Goal: Information Seeking & Learning: Understand process/instructions

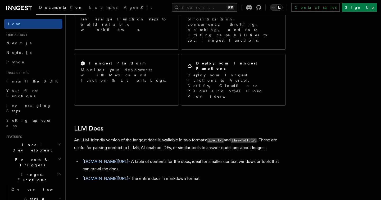
scroll to position [461, 0]
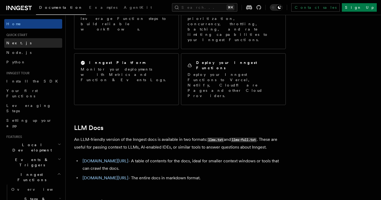
click at [52, 43] on link "Next.js" at bounding box center [33, 43] width 58 height 10
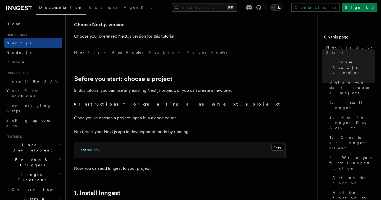
scroll to position [133, 0]
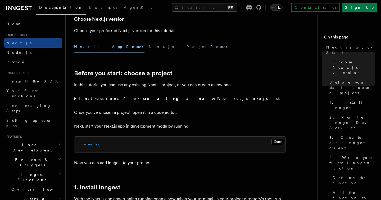
click at [76, 98] on summary "Instructions for creating a new Next.js project" at bounding box center [180, 98] width 212 height 7
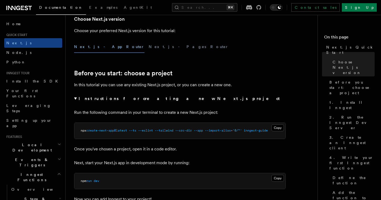
click at [76, 98] on summary "Instructions for creating a new Next.js project" at bounding box center [180, 98] width 212 height 7
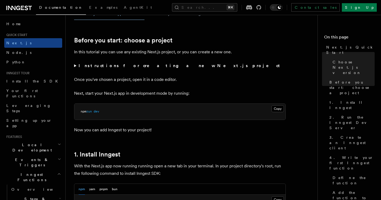
scroll to position [167, 0]
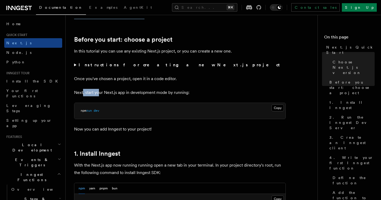
drag, startPoint x: 83, startPoint y: 92, endPoint x: 100, endPoint y: 92, distance: 16.7
click at [100, 92] on p "Next, start your Next.js app in development mode by running:" at bounding box center [180, 92] width 212 height 7
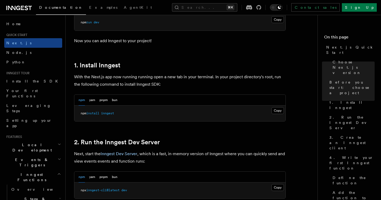
scroll to position [260, 0]
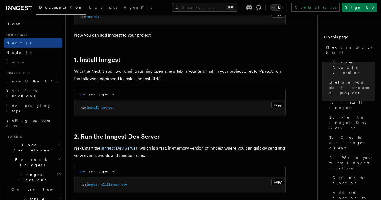
click at [110, 94] on div "npm yarn pnpm bun" at bounding box center [98, 94] width 39 height 11
click at [111, 94] on div "npm yarn pnpm bun" at bounding box center [98, 94] width 39 height 11
click at [113, 94] on button "bun" at bounding box center [115, 94] width 6 height 11
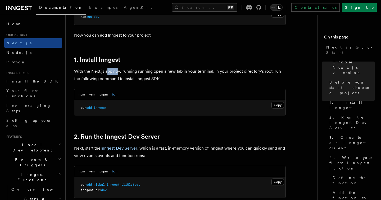
drag, startPoint x: 108, startPoint y: 69, endPoint x: 119, endPoint y: 69, distance: 11.1
click at [119, 69] on p "With the Next.js app now running running open a new tab in your terminal. In yo…" at bounding box center [180, 75] width 212 height 15
click at [150, 71] on p "With the Next.js app now running running open a new tab in your terminal. In yo…" at bounding box center [180, 75] width 212 height 15
drag, startPoint x: 150, startPoint y: 71, endPoint x: 194, endPoint y: 71, distance: 44.5
click at [194, 71] on p "With the Next.js app now running running open a new tab in your terminal. In yo…" at bounding box center [180, 75] width 212 height 15
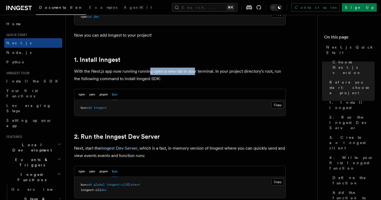
click at [194, 71] on p "With the Next.js app now running running open a new tab in your terminal. In yo…" at bounding box center [180, 75] width 212 height 15
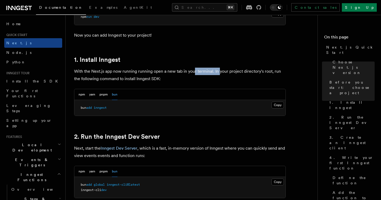
drag, startPoint x: 194, startPoint y: 71, endPoint x: 219, endPoint y: 73, distance: 24.7
click at [219, 73] on p "With the Next.js app now running running open a new tab in your terminal. In yo…" at bounding box center [180, 75] width 212 height 15
drag, startPoint x: 219, startPoint y: 73, endPoint x: 245, endPoint y: 74, distance: 26.2
click at [245, 74] on p "With the Next.js app now running running open a new tab in your terminal. In yo…" at bounding box center [180, 75] width 212 height 15
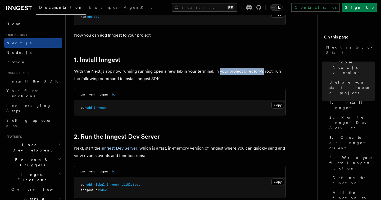
click at [245, 74] on p "With the Next.js app now running running open a new tab in your terminal. In yo…" at bounding box center [180, 75] width 212 height 15
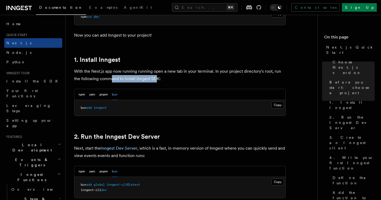
drag, startPoint x: 112, startPoint y: 78, endPoint x: 156, endPoint y: 79, distance: 44.2
click at [156, 79] on p "With the Next.js app now running running open a new tab in your terminal. In yo…" at bounding box center [180, 75] width 212 height 15
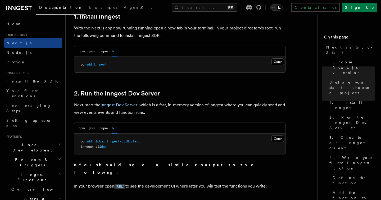
scroll to position [315, 0]
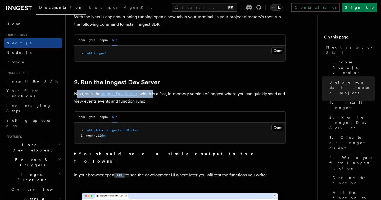
drag, startPoint x: 78, startPoint y: 93, endPoint x: 154, endPoint y: 92, distance: 76.0
click at [154, 92] on p "Next, start the Inngest Dev Server , which is a fast, in-memory version of Inng…" at bounding box center [180, 97] width 212 height 15
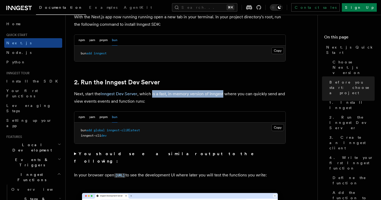
drag, startPoint x: 154, startPoint y: 92, endPoint x: 212, endPoint y: 93, distance: 57.7
click at [212, 93] on p "Next, start the Inngest Dev Server , which is a fast, in-memory version of Inng…" at bounding box center [180, 97] width 212 height 15
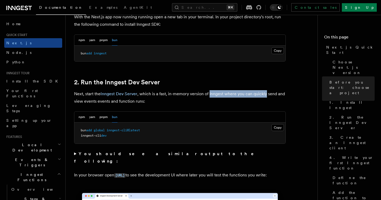
drag, startPoint x: 212, startPoint y: 93, endPoint x: 254, endPoint y: 92, distance: 42.9
click at [254, 92] on p "Next, start the Inngest Dev Server , which is a fast, in-memory version of Inng…" at bounding box center [180, 97] width 212 height 15
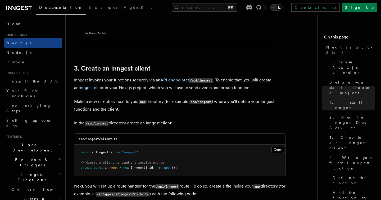
scroll to position [592, 0]
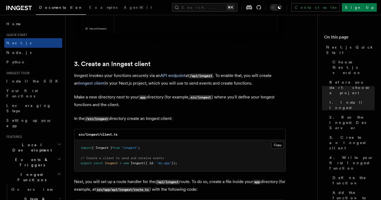
drag, startPoint x: 79, startPoint y: 76, endPoint x: 99, endPoint y: 77, distance: 20.4
click at [99, 77] on p "Inngest invokes your functions securely via an API endpoint at /api/inngest . T…" at bounding box center [180, 79] width 212 height 15
drag, startPoint x: 99, startPoint y: 77, endPoint x: 145, endPoint y: 77, distance: 45.5
click at [145, 77] on p "Inngest invokes your functions securely via an API endpoint at /api/inngest . T…" at bounding box center [180, 79] width 212 height 15
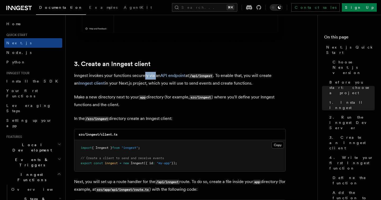
drag, startPoint x: 145, startPoint y: 77, endPoint x: 155, endPoint y: 76, distance: 10.9
click at [155, 77] on p "Inngest invokes your functions securely via an API endpoint at /api/inngest . T…" at bounding box center [180, 79] width 212 height 15
click at [155, 76] on p "Inngest invokes your functions securely via an API endpoint at /api/inngest . T…" at bounding box center [180, 79] width 212 height 15
drag, startPoint x: 190, startPoint y: 76, endPoint x: 209, endPoint y: 75, distance: 19.3
click at [209, 75] on p "Inngest invokes your functions securely via an API endpoint at /api/inngest . T…" at bounding box center [180, 79] width 212 height 15
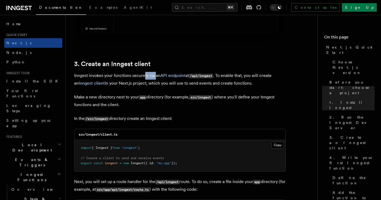
click at [209, 75] on code "/api/inngest" at bounding box center [201, 76] width 24 height 5
drag, startPoint x: 217, startPoint y: 75, endPoint x: 244, endPoint y: 76, distance: 26.5
click at [244, 76] on p "Inngest invokes your functions securely via an API endpoint at /api/inngest . T…" at bounding box center [180, 79] width 212 height 15
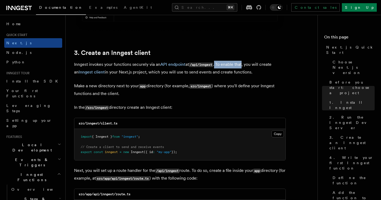
scroll to position [603, 0]
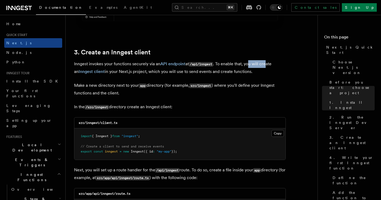
drag, startPoint x: 250, startPoint y: 63, endPoint x: 268, endPoint y: 65, distance: 18.9
click at [268, 65] on p "Inngest invokes your functions securely via an API endpoint at /api/inngest . T…" at bounding box center [180, 67] width 212 height 15
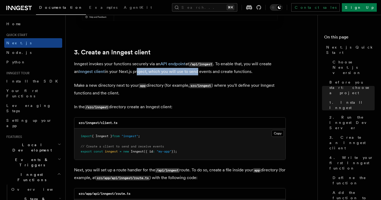
drag, startPoint x: 131, startPoint y: 71, endPoint x: 192, endPoint y: 74, distance: 61.5
click at [192, 74] on p "Inngest invokes your functions securely via an API endpoint at /api/inngest . T…" at bounding box center [180, 67] width 212 height 15
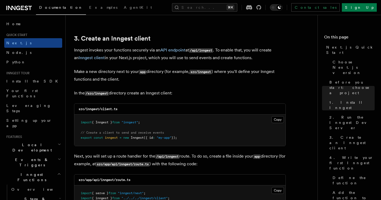
scroll to position [633, 0]
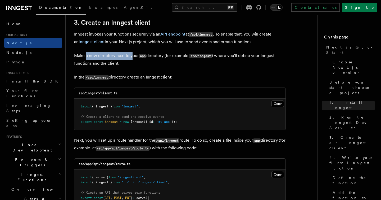
drag, startPoint x: 86, startPoint y: 56, endPoint x: 132, endPoint y: 56, distance: 45.5
click at [132, 56] on p "Make a new directory next to your app directory (for example, src/inngest ) whe…" at bounding box center [180, 59] width 212 height 15
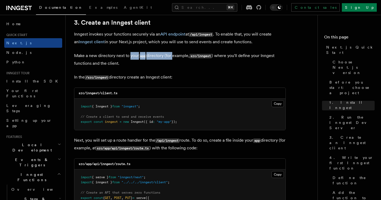
drag, startPoint x: 132, startPoint y: 56, endPoint x: 170, endPoint y: 55, distance: 38.1
click at [170, 55] on p "Make a new directory next to your app directory (for example, src/inngest ) whe…" at bounding box center [180, 59] width 212 height 15
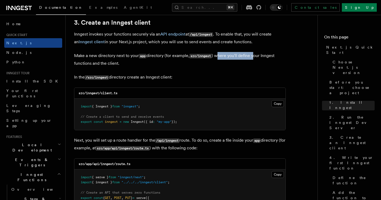
drag, startPoint x: 220, startPoint y: 56, endPoint x: 254, endPoint y: 59, distance: 34.0
click at [254, 59] on p "Make a new directory next to your app directory (for example, src/inngest ) whe…" at bounding box center [180, 59] width 212 height 15
drag, startPoint x: 97, startPoint y: 63, endPoint x: 132, endPoint y: 63, distance: 34.9
click at [132, 63] on p "Make a new directory next to your app directory (for example, src/inngest ) whe…" at bounding box center [180, 59] width 212 height 15
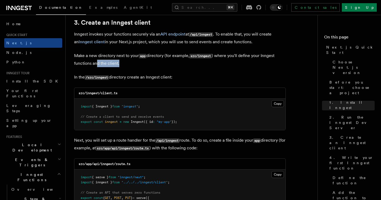
click at [132, 63] on p "Make a new directory next to your app directory (for example, src/inngest ) whe…" at bounding box center [180, 59] width 212 height 15
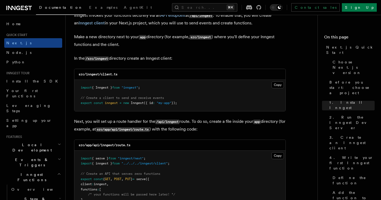
scroll to position [654, 0]
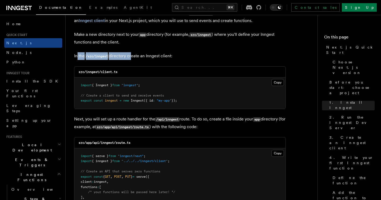
drag, startPoint x: 78, startPoint y: 55, endPoint x: 132, endPoint y: 56, distance: 54.5
click at [132, 56] on p "In the /src/inngest directory create an Inngest client:" at bounding box center [180, 56] width 212 height 8
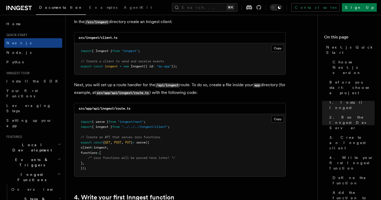
scroll to position [696, 0]
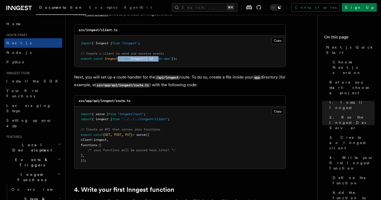
drag, startPoint x: 118, startPoint y: 60, endPoint x: 162, endPoint y: 60, distance: 44.2
click at [162, 60] on span "export const inngest = new Inngest ({ id : "my-app" });" at bounding box center [129, 59] width 96 height 4
click at [162, 60] on span ""my-app"" at bounding box center [164, 59] width 15 height 4
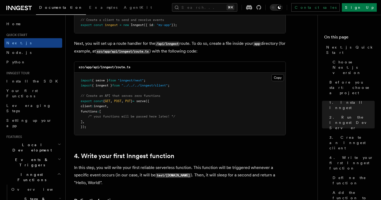
scroll to position [731, 0]
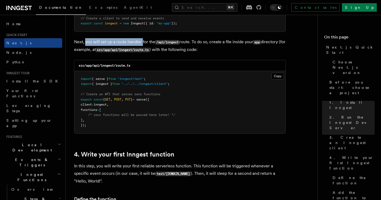
drag, startPoint x: 86, startPoint y: 44, endPoint x: 142, endPoint y: 42, distance: 56.5
click at [142, 42] on p "Next, you will set up a route handler for the /api/inngest route. To do so, cre…" at bounding box center [180, 45] width 212 height 15
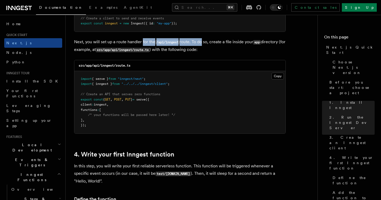
drag, startPoint x: 142, startPoint y: 42, endPoint x: 205, endPoint y: 42, distance: 62.2
click at [205, 42] on p "Next, you will set up a route handler for the /api/inngest route. To do so, cre…" at bounding box center [180, 45] width 212 height 15
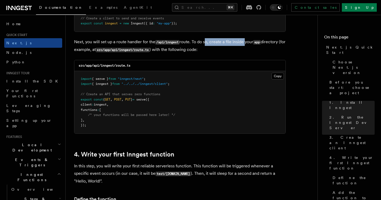
drag, startPoint x: 205, startPoint y: 42, endPoint x: 245, endPoint y: 42, distance: 40.5
click at [245, 42] on p "Next, you will set up a route handler for the /api/inngest route. To do so, cre…" at bounding box center [180, 45] width 212 height 15
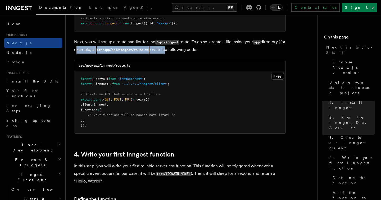
drag, startPoint x: 82, startPoint y: 50, endPoint x: 174, endPoint y: 52, distance: 91.9
click at [174, 52] on p "Next, you will set up a route handler for the /api/inngest route. To do so, cre…" at bounding box center [180, 45] width 212 height 15
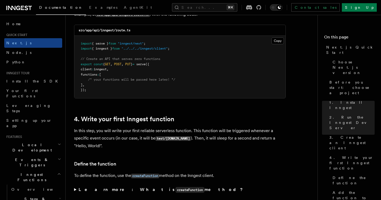
scroll to position [767, 0]
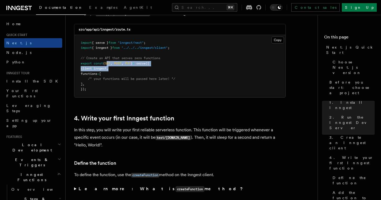
drag, startPoint x: 111, startPoint y: 65, endPoint x: 166, endPoint y: 69, distance: 54.9
click at [166, 69] on pre "import { serve } from "inngest/next" ; import { inngest } from "../../../innges…" at bounding box center [179, 66] width 211 height 62
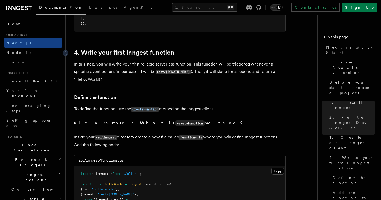
scroll to position [846, 0]
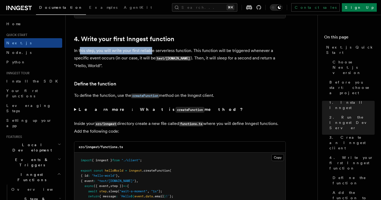
drag, startPoint x: 80, startPoint y: 51, endPoint x: 152, endPoint y: 52, distance: 72.0
click at [152, 52] on p "In this step, you will write your first reliable serverless function. This func…" at bounding box center [180, 58] width 212 height 23
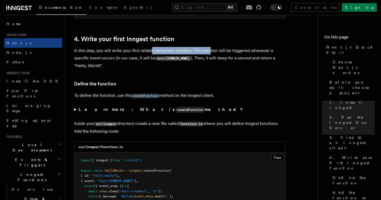
drag, startPoint x: 152, startPoint y: 52, endPoint x: 210, endPoint y: 53, distance: 58.3
click at [210, 53] on p "In this step, you will write your first reliable serverless function. This func…" at bounding box center [180, 58] width 212 height 23
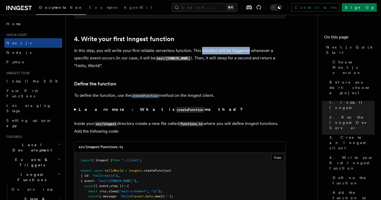
drag, startPoint x: 210, startPoint y: 53, endPoint x: 247, endPoint y: 55, distance: 37.1
click at [247, 55] on p "In this step, you will write your first reliable serverless function. This func…" at bounding box center [180, 58] width 212 height 23
drag, startPoint x: 87, startPoint y: 59, endPoint x: 123, endPoint y: 61, distance: 36.3
click at [123, 61] on p "In this step, you will write your first reliable serverless function. This func…" at bounding box center [180, 58] width 212 height 23
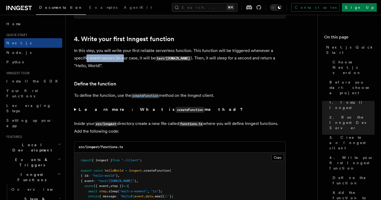
click at [123, 61] on p "In this step, you will write your first reliable serverless function. This func…" at bounding box center [180, 58] width 212 height 23
drag, startPoint x: 117, startPoint y: 59, endPoint x: 140, endPoint y: 61, distance: 23.4
click at [140, 61] on p "In this step, you will write your first reliable serverless function. This func…" at bounding box center [180, 58] width 212 height 23
drag, startPoint x: 140, startPoint y: 61, endPoint x: 178, endPoint y: 62, distance: 37.6
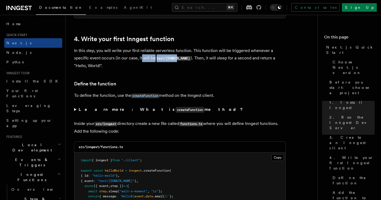
click at [178, 62] on p "In this step, you will write your first reliable serverless function. This func…" at bounding box center [180, 58] width 212 height 23
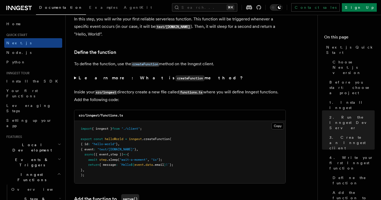
scroll to position [877, 0]
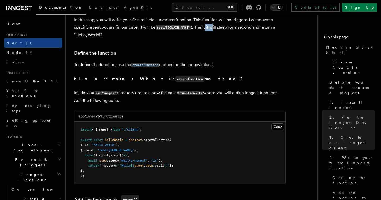
drag, startPoint x: 201, startPoint y: 26, endPoint x: 210, endPoint y: 26, distance: 9.5
click at [208, 26] on p "In this step, you will write your first reliable serverless function. This func…" at bounding box center [180, 27] width 212 height 23
click at [240, 28] on p "In this step, you will write your first reliable serverless function. This func…" at bounding box center [180, 27] width 212 height 23
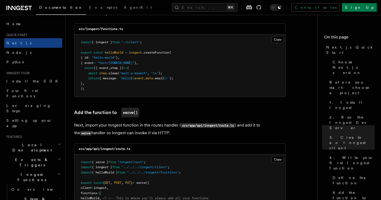
scroll to position [940, 0]
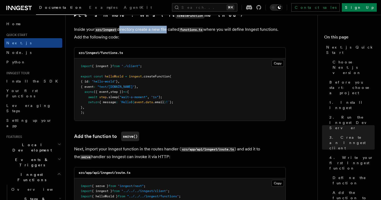
drag, startPoint x: 119, startPoint y: 31, endPoint x: 168, endPoint y: 34, distance: 48.8
click at [168, 34] on p "Inside your src/inngest directory create a new file called functions.ts where y…" at bounding box center [180, 33] width 212 height 15
drag, startPoint x: 171, startPoint y: 31, endPoint x: 211, endPoint y: 32, distance: 40.0
click at [211, 32] on p "Inside your src/inngest directory create a new file called functions.ts where y…" at bounding box center [180, 33] width 212 height 15
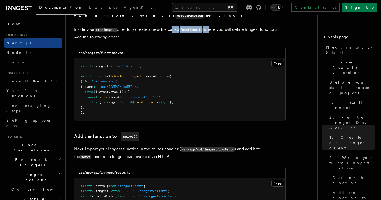
click at [211, 32] on p "Inside your src/inngest directory create a new file called functions.ts where y…" at bounding box center [180, 33] width 212 height 15
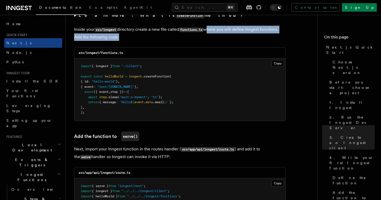
drag, startPoint x: 211, startPoint y: 32, endPoint x: 230, endPoint y: 39, distance: 20.8
click at [230, 39] on p "Inside your src/inngest directory create a new file called functions.ts where y…" at bounding box center [180, 33] width 212 height 15
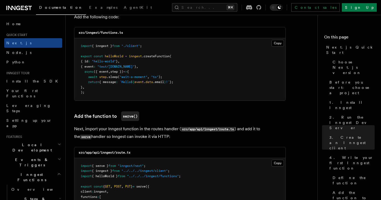
scroll to position [950, 0]
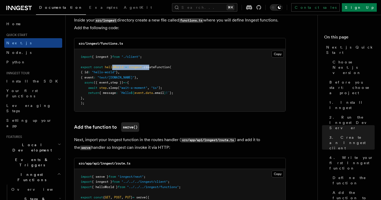
drag, startPoint x: 113, startPoint y: 70, endPoint x: 160, endPoint y: 70, distance: 46.9
click at [160, 69] on span "export const helloWorld = inngest .createFunction (" at bounding box center [126, 67] width 91 height 4
click at [160, 69] on span ".createFunction" at bounding box center [156, 67] width 28 height 4
drag, startPoint x: 101, startPoint y: 73, endPoint x: 134, endPoint y: 73, distance: 33.9
click at [134, 73] on pre "import { inngest } from "./client" ; export const helloWorld = inngest .createF…" at bounding box center [179, 80] width 211 height 62
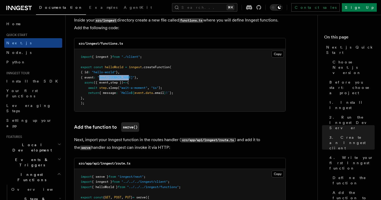
drag, startPoint x: 104, startPoint y: 78, endPoint x: 140, endPoint y: 78, distance: 36.8
click at [138, 78] on span "{ event : "test/[DOMAIN_NAME]" } ," at bounding box center [109, 77] width 57 height 4
click at [104, 84] on span "({ event" at bounding box center [101, 82] width 15 height 4
drag, startPoint x: 104, startPoint y: 84, endPoint x: 142, endPoint y: 84, distance: 37.9
click at [142, 84] on pre "import { inngest } from "./client" ; export const helloWorld = inngest .createF…" at bounding box center [179, 80] width 211 height 62
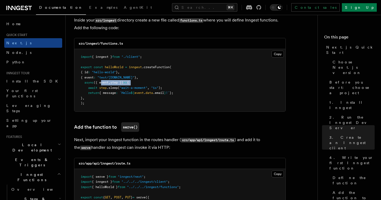
click at [142, 84] on pre "import { inngest } from "./client" ; export const helloWorld = inngest .createF…" at bounding box center [179, 80] width 211 height 62
drag, startPoint x: 117, startPoint y: 91, endPoint x: 158, endPoint y: 91, distance: 40.8
click at [158, 89] on span "await step .sleep ( "wait-a-moment" , "1s" );" at bounding box center [122, 88] width 82 height 4
click at [158, 89] on span ""1s"" at bounding box center [154, 88] width 7 height 4
drag, startPoint x: 123, startPoint y: 96, endPoint x: 157, endPoint y: 96, distance: 33.4
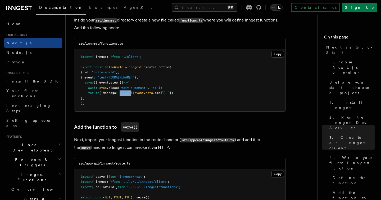
click at [157, 95] on span "return { message : `Hello ${ event . data .email } !` };" at bounding box center [127, 93] width 93 height 4
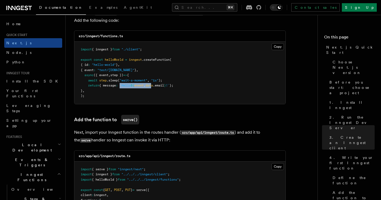
scroll to position [959, 0]
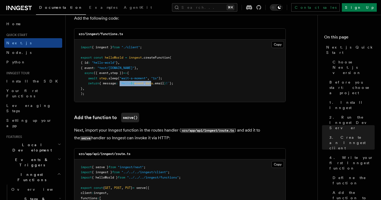
click at [157, 96] on pre "import { inngest } from "./client" ; export const helloWorld = inngest .createF…" at bounding box center [179, 70] width 211 height 62
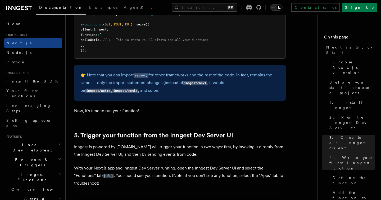
scroll to position [1125, 0]
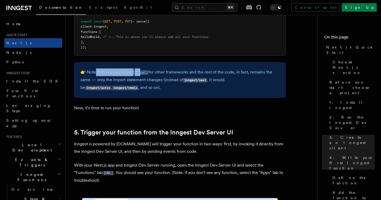
drag, startPoint x: 95, startPoint y: 73, endPoint x: 145, endPoint y: 73, distance: 50.3
click at [145, 73] on p "👉 Note that you can import serve() for other frameworks and the rest of the cod…" at bounding box center [179, 79] width 199 height 23
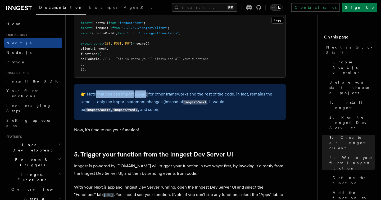
scroll to position [1111, 0]
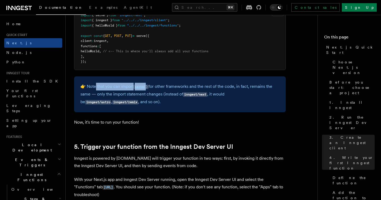
click at [159, 87] on p "👉 Note that you can import serve() for other frameworks and the rest of the cod…" at bounding box center [179, 94] width 199 height 23
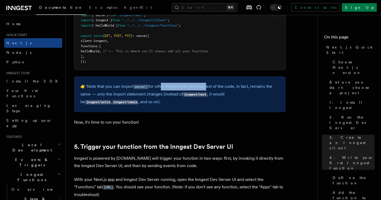
drag, startPoint x: 159, startPoint y: 87, endPoint x: 206, endPoint y: 85, distance: 46.6
click at [206, 85] on p "👉 Note that you can import serve() for other frameworks and the rest of the cod…" at bounding box center [179, 94] width 199 height 23
drag, startPoint x: 206, startPoint y: 85, endPoint x: 233, endPoint y: 86, distance: 27.0
click at [233, 86] on p "👉 Note that you can import serve() for other frameworks and the rest of the cod…" at bounding box center [179, 94] width 199 height 23
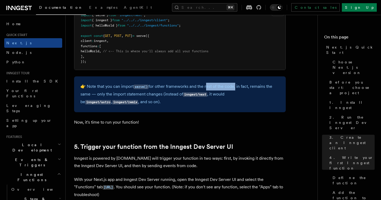
click at [233, 86] on p "👉 Note that you can import serve() for other frameworks and the rest of the cod…" at bounding box center [179, 94] width 199 height 23
drag, startPoint x: 233, startPoint y: 86, endPoint x: 261, endPoint y: 85, distance: 28.3
click at [261, 85] on p "👉 Note that you can import serve() for other frameworks and the rest of the cod…" at bounding box center [179, 94] width 199 height 23
drag, startPoint x: 95, startPoint y: 96, endPoint x: 149, endPoint y: 96, distance: 54.0
click at [149, 96] on p "👉 Note that you can import serve() for other frameworks and the rest of the cod…" at bounding box center [179, 94] width 199 height 23
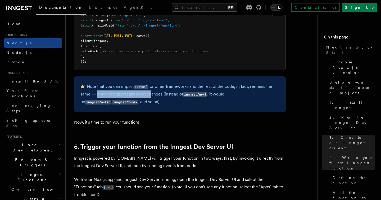
click at [149, 96] on p "👉 Note that you can import serve() for other frameworks and the rest of the cod…" at bounding box center [179, 94] width 199 height 23
drag, startPoint x: 149, startPoint y: 96, endPoint x: 167, endPoint y: 96, distance: 18.3
click at [167, 96] on p "👉 Note that you can import serve() for other frameworks and the rest of the cod…" at bounding box center [179, 94] width 199 height 23
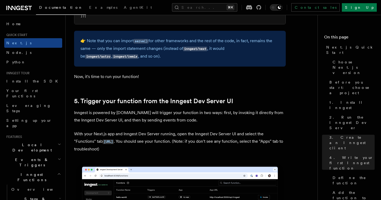
scroll to position [1158, 0]
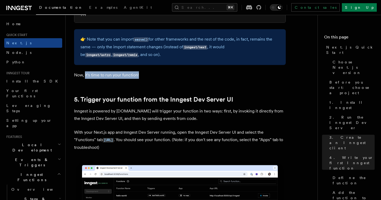
drag, startPoint x: 85, startPoint y: 77, endPoint x: 149, endPoint y: 78, distance: 63.3
click at [149, 78] on p "Now, it's time to run your function!" at bounding box center [180, 74] width 212 height 7
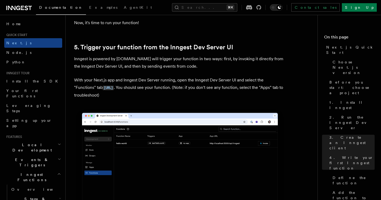
scroll to position [1217, 0]
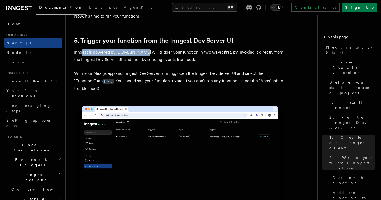
drag, startPoint x: 81, startPoint y: 53, endPoint x: 145, endPoint y: 54, distance: 63.8
click at [145, 54] on p "Inngest is powered by [DOMAIN_NAME] will trigger your function in two ways: fir…" at bounding box center [180, 55] width 212 height 15
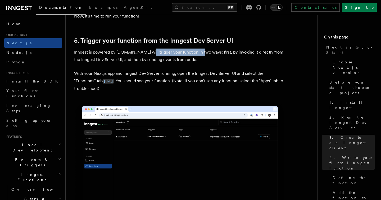
drag, startPoint x: 145, startPoint y: 54, endPoint x: 197, endPoint y: 56, distance: 52.2
click at [197, 56] on p "Inngest is powered by [DOMAIN_NAME] will trigger your function in two ways: fir…" at bounding box center [180, 55] width 212 height 15
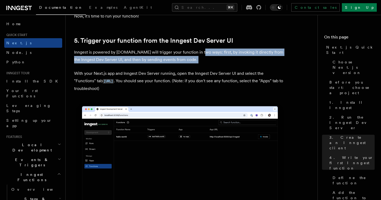
drag, startPoint x: 197, startPoint y: 56, endPoint x: 259, endPoint y: 58, distance: 61.4
click at [259, 58] on p "Inngest is powered by [DOMAIN_NAME] will trigger your function in two ways: fir…" at bounding box center [180, 55] width 212 height 15
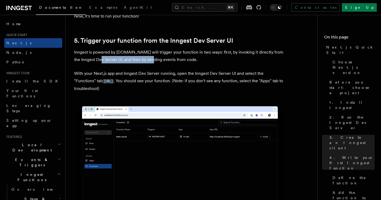
drag, startPoint x: 100, startPoint y: 60, endPoint x: 151, endPoint y: 61, distance: 51.4
click at [151, 61] on p "Inngest is powered by [DOMAIN_NAME] will trigger your function in two ways: fir…" at bounding box center [180, 55] width 212 height 15
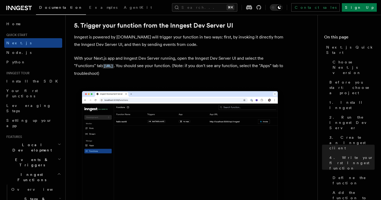
scroll to position [1247, 0]
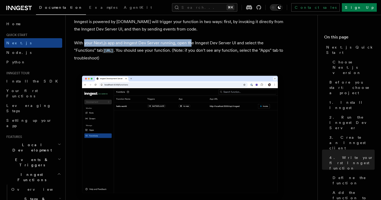
drag, startPoint x: 84, startPoint y: 44, endPoint x: 191, endPoint y: 43, distance: 106.2
click at [191, 43] on p "With your Next.js app and Inngest Dev Server running, open the Inngest Dev Serv…" at bounding box center [180, 50] width 212 height 23
click at [186, 44] on p "With your Next.js app and Inngest Dev Server running, open the Inngest Dev Serv…" at bounding box center [180, 50] width 212 height 23
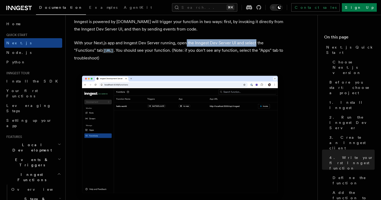
drag, startPoint x: 186, startPoint y: 44, endPoint x: 251, endPoint y: 47, distance: 64.6
click at [251, 47] on p "With your Next.js app and Inngest Dev Server running, open the Inngest Dev Serv…" at bounding box center [180, 50] width 212 height 23
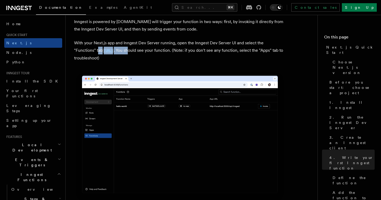
drag, startPoint x: 76, startPoint y: 53, endPoint x: 158, endPoint y: 53, distance: 81.8
click at [158, 53] on p "With your Next.js app and Inngest Dev Server running, open the Inngest Dev Serv…" at bounding box center [180, 50] width 212 height 23
drag, startPoint x: 150, startPoint y: 51, endPoint x: 199, endPoint y: 52, distance: 49.0
click at [199, 52] on p "With your Next.js app and Inngest Dev Server running, open the Inngest Dev Serv…" at bounding box center [180, 50] width 212 height 23
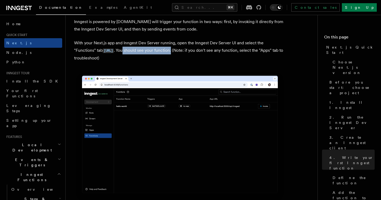
click at [199, 52] on p "With your Next.js app and Inngest Dev Server running, open the Inngest Dev Serv…" at bounding box center [180, 50] width 212 height 23
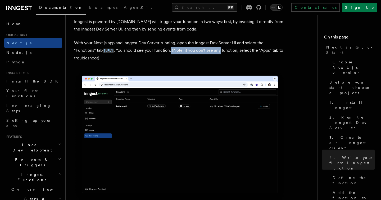
drag, startPoint x: 199, startPoint y: 52, endPoint x: 247, endPoint y: 54, distance: 48.0
click at [247, 54] on p "With your Next.js app and Inngest Dev Server running, open the Inngest Dev Serv…" at bounding box center [180, 50] width 212 height 23
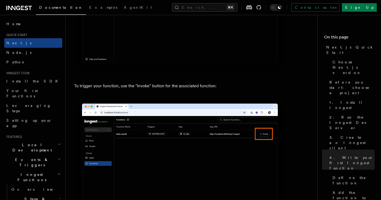
scroll to position [1378, 0]
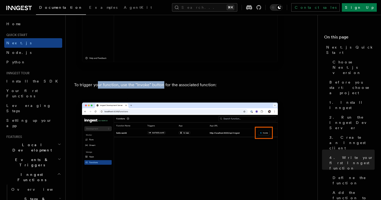
drag, startPoint x: 96, startPoint y: 87, endPoint x: 163, endPoint y: 87, distance: 66.4
click at [163, 87] on p "To trigger your function, use the "Invoke" button for the associated function:" at bounding box center [180, 84] width 212 height 7
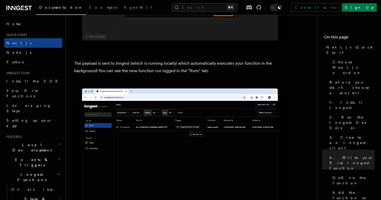
scroll to position [1765, 0]
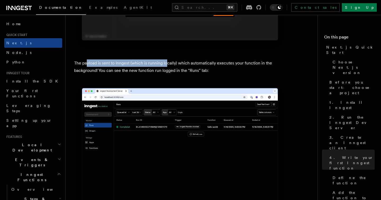
drag, startPoint x: 87, startPoint y: 66, endPoint x: 170, endPoint y: 65, distance: 82.3
click at [170, 65] on p "The payload is sent to Inngest (which is running locally) which automatically e…" at bounding box center [180, 66] width 212 height 15
drag, startPoint x: 170, startPoint y: 66, endPoint x: 179, endPoint y: 65, distance: 8.5
click at [179, 65] on p "The payload is sent to Inngest (which is running locally) which automatically e…" at bounding box center [180, 66] width 212 height 15
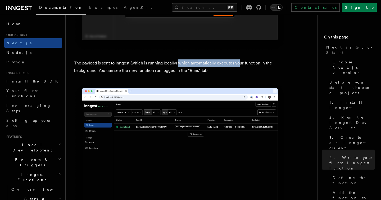
drag, startPoint x: 179, startPoint y: 65, endPoint x: 238, endPoint y: 66, distance: 58.8
click at [238, 66] on p "The payload is sent to Inngest (which is running locally) which automatically e…" at bounding box center [180, 66] width 212 height 15
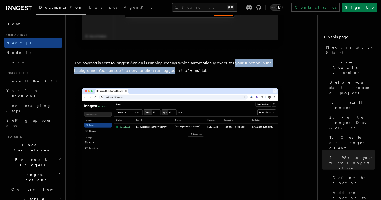
drag, startPoint x: 238, startPoint y: 66, endPoint x: 171, endPoint y: 73, distance: 66.8
click at [171, 73] on p "The payload is sent to Inngest (which is running locally) which automatically e…" at bounding box center [180, 66] width 212 height 15
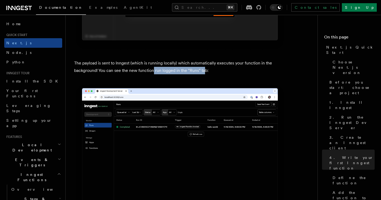
drag, startPoint x: 152, startPoint y: 71, endPoint x: 207, endPoint y: 72, distance: 55.1
click at [207, 72] on p "The payload is sent to Inngest (which is running locally) which automatically e…" at bounding box center [180, 66] width 212 height 15
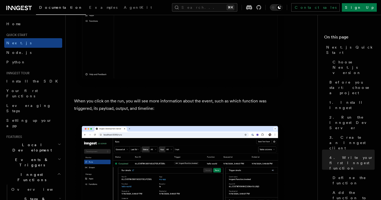
scroll to position [1899, 0]
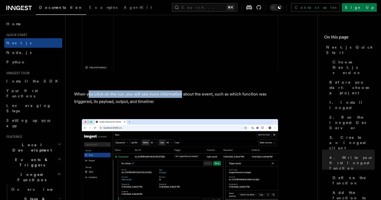
drag, startPoint x: 89, startPoint y: 95, endPoint x: 182, endPoint y: 97, distance: 93.5
click at [182, 97] on p "When you click on the run, you will see more information about the event, such …" at bounding box center [180, 97] width 212 height 15
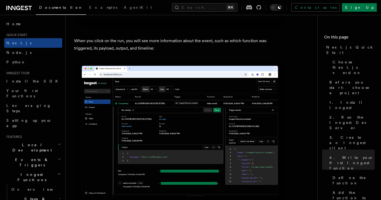
scroll to position [1952, 0]
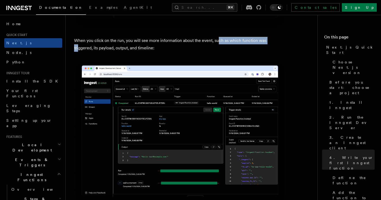
drag, startPoint x: 218, startPoint y: 44, endPoint x: 269, endPoint y: 45, distance: 51.1
click at [269, 45] on p "When you click on the run, you will see more information about the event, such …" at bounding box center [180, 44] width 212 height 15
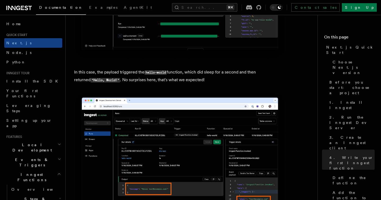
scroll to position [2100, 0]
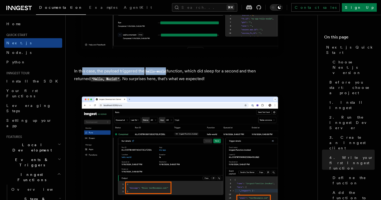
drag, startPoint x: 83, startPoint y: 74, endPoint x: 173, endPoint y: 71, distance: 90.3
click at [173, 71] on p "In this case, the payload triggered the hello-world function, which did sleep f…" at bounding box center [180, 74] width 212 height 15
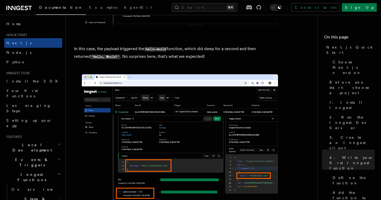
scroll to position [2134, 0]
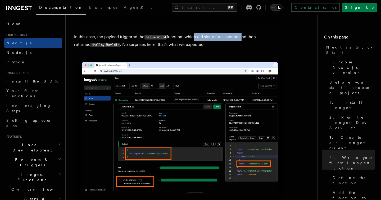
drag, startPoint x: 193, startPoint y: 37, endPoint x: 242, endPoint y: 39, distance: 48.8
click at [242, 39] on p "In this case, the payload triggered the hello-world function, which did sleep f…" at bounding box center [180, 40] width 212 height 15
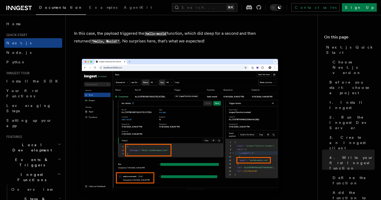
scroll to position [2139, 0]
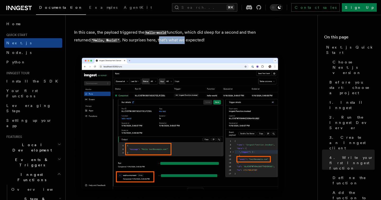
drag, startPoint x: 143, startPoint y: 43, endPoint x: 170, endPoint y: 43, distance: 27.0
click at [170, 43] on p "In this case, the payload triggered the hello-world function, which did sleep f…" at bounding box center [180, 36] width 212 height 15
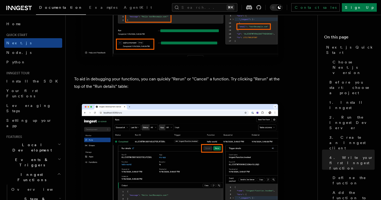
scroll to position [2272, 0]
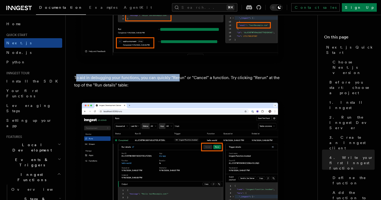
drag, startPoint x: 77, startPoint y: 80, endPoint x: 179, endPoint y: 80, distance: 102.7
click at [179, 80] on p "To aid in debugging your functions, you can quickly "Rerun" or "Cancel" a funct…" at bounding box center [180, 81] width 212 height 15
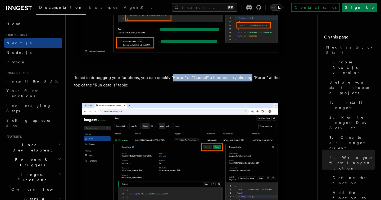
drag, startPoint x: 179, startPoint y: 80, endPoint x: 244, endPoint y: 80, distance: 64.6
click at [244, 80] on p "To aid in debugging your functions, you can quickly "Rerun" or "Cancel" a funct…" at bounding box center [180, 81] width 212 height 15
drag, startPoint x: 244, startPoint y: 80, endPoint x: 260, endPoint y: 80, distance: 16.1
click at [260, 80] on p "To aid in debugging your functions, you can quickly "Rerun" or "Cancel" a funct…" at bounding box center [180, 81] width 212 height 15
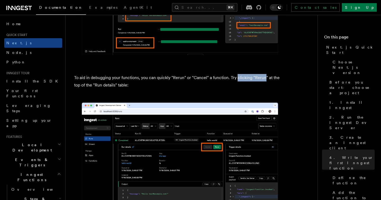
click at [260, 80] on p "To aid in debugging your functions, you can quickly "Rerun" or "Cancel" a funct…" at bounding box center [180, 81] width 212 height 15
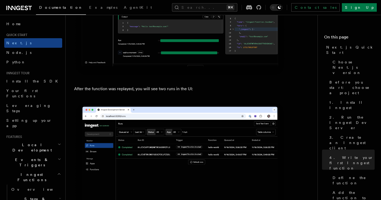
scroll to position [2456, 0]
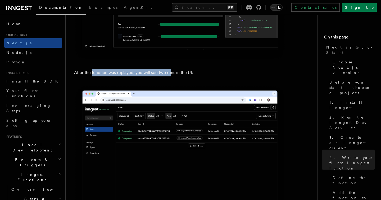
drag, startPoint x: 91, startPoint y: 75, endPoint x: 170, endPoint y: 75, distance: 79.2
click at [170, 75] on p "After the function was replayed, you will see two runs in the UI:" at bounding box center [180, 72] width 212 height 7
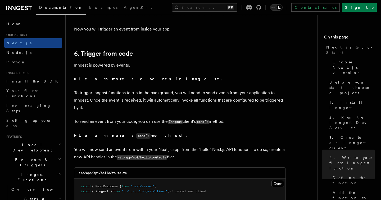
scroll to position [2658, 0]
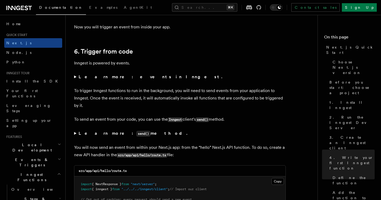
click at [86, 79] on strong "Learn more: events in Inngest." at bounding box center [151, 76] width 145 height 5
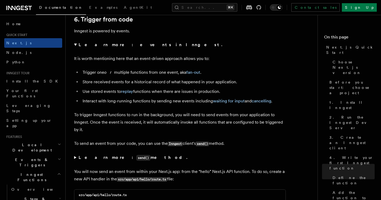
scroll to position [2693, 0]
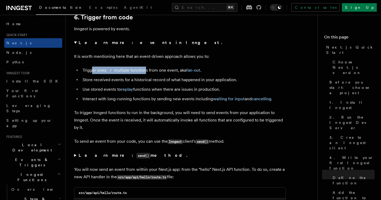
drag, startPoint x: 92, startPoint y: 73, endPoint x: 140, endPoint y: 72, distance: 47.9
click at [140, 72] on li "Trigger one or multiple functions from one event, aka fan-out ." at bounding box center [183, 69] width 205 height 7
drag, startPoint x: 140, startPoint y: 72, endPoint x: 171, endPoint y: 71, distance: 31.5
click at [171, 71] on li "Trigger one or multiple functions from one event, aka fan-out ." at bounding box center [183, 69] width 205 height 7
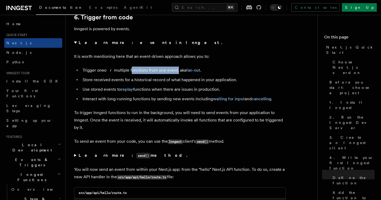
click at [171, 71] on li "Trigger one or multiple functions from one event, aka fan-out ." at bounding box center [183, 69] width 205 height 7
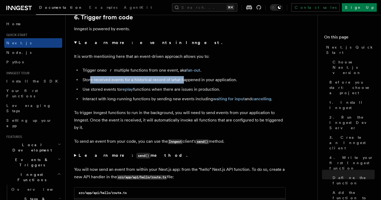
drag, startPoint x: 90, startPoint y: 83, endPoint x: 182, endPoint y: 82, distance: 91.9
click at [182, 82] on li "Store received events for a historical record of what happened in your applicat…" at bounding box center [183, 79] width 205 height 7
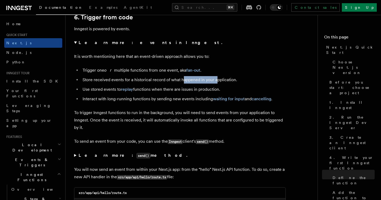
drag, startPoint x: 182, startPoint y: 82, endPoint x: 216, endPoint y: 80, distance: 34.5
click at [216, 80] on li "Store received events for a historical record of what happened in your applicat…" at bounding box center [183, 79] width 205 height 7
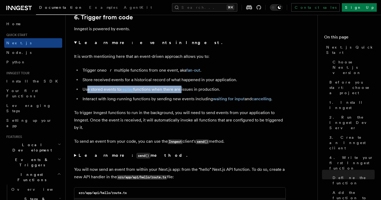
drag, startPoint x: 87, startPoint y: 91, endPoint x: 192, endPoint y: 90, distance: 104.3
click at [192, 90] on li "Use stored events to replay functions when there are issues in production." at bounding box center [183, 89] width 205 height 7
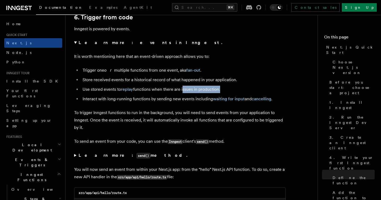
drag, startPoint x: 192, startPoint y: 90, endPoint x: 213, endPoint y: 90, distance: 20.9
click at [213, 90] on li "Use stored events to replay functions when there are issues in production." at bounding box center [183, 89] width 205 height 7
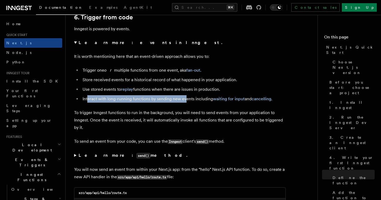
drag, startPoint x: 88, startPoint y: 102, endPoint x: 191, endPoint y: 101, distance: 103.3
click at [191, 101] on li "Interact with long-running functions by sending new events including waiting fo…" at bounding box center [183, 98] width 205 height 7
drag, startPoint x: 191, startPoint y: 101, endPoint x: 246, endPoint y: 103, distance: 54.6
click at [246, 102] on li "Interact with long-running functions by sending new events including waiting fo…" at bounding box center [183, 98] width 205 height 7
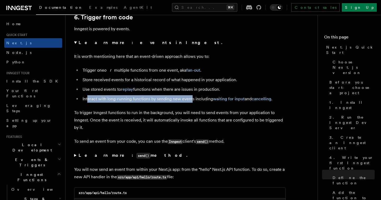
click at [236, 112] on p "To trigger Inngest functions to run in the background, you will need to send ev…" at bounding box center [180, 120] width 212 height 22
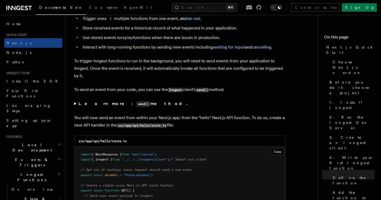
scroll to position [2745, 0]
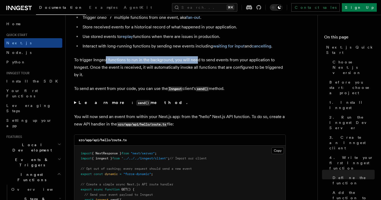
drag, startPoint x: 106, startPoint y: 62, endPoint x: 197, endPoint y: 59, distance: 91.4
click at [197, 59] on p "To trigger Inngest functions to run in the background, you will need to send ev…" at bounding box center [180, 67] width 212 height 22
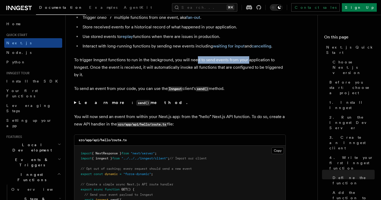
drag, startPoint x: 197, startPoint y: 60, endPoint x: 250, endPoint y: 61, distance: 53.0
click at [250, 61] on p "To trigger Inngest functions to run in the background, you will need to send ev…" at bounding box center [180, 67] width 212 height 22
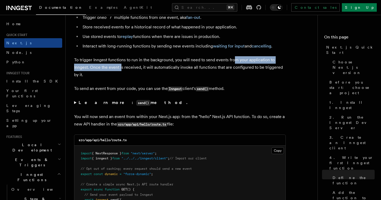
drag, startPoint x: 233, startPoint y: 61, endPoint x: 121, endPoint y: 66, distance: 112.6
click at [121, 66] on p "To trigger Inngest functions to run in the background, you will need to send ev…" at bounding box center [180, 67] width 212 height 22
click at [94, 70] on p "To trigger Inngest functions to run in the background, you will need to send ev…" at bounding box center [180, 67] width 212 height 22
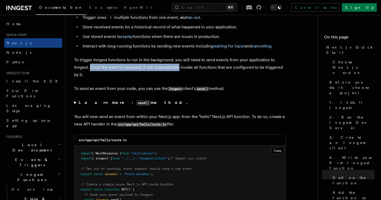
drag, startPoint x: 94, startPoint y: 70, endPoint x: 167, endPoint y: 70, distance: 72.3
click at [167, 70] on p "To trigger Inngest functions to run in the background, you will need to send ev…" at bounding box center [180, 67] width 212 height 22
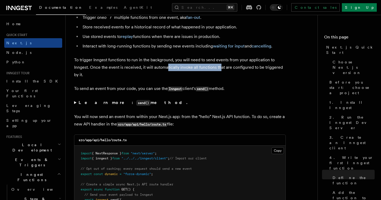
drag, startPoint x: 167, startPoint y: 70, endPoint x: 221, endPoint y: 71, distance: 54.3
click at [221, 71] on p "To trigger Inngest functions to run in the background, you will need to send ev…" at bounding box center [180, 67] width 212 height 22
click at [189, 71] on p "To trigger Inngest functions to run in the background, you will need to send ev…" at bounding box center [180, 67] width 212 height 22
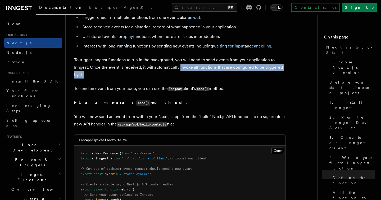
drag, startPoint x: 189, startPoint y: 71, endPoint x: 246, endPoint y: 73, distance: 57.2
click at [246, 73] on p "To trigger Inngest functions to run in the background, you will need to send ev…" at bounding box center [180, 67] width 212 height 22
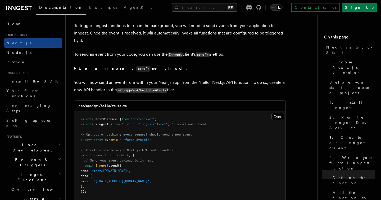
scroll to position [2787, 0]
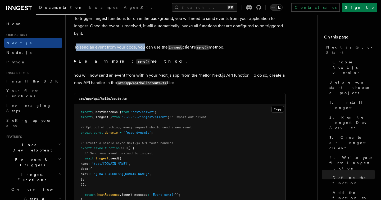
drag, startPoint x: 76, startPoint y: 50, endPoint x: 145, endPoint y: 51, distance: 68.6
click at [145, 51] on p "To send an event from your code, you can use the Inngest client's send() method." at bounding box center [180, 47] width 212 height 8
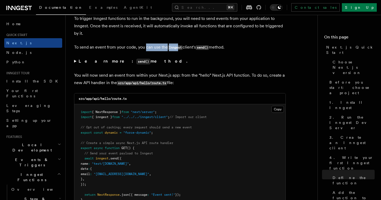
drag, startPoint x: 145, startPoint y: 51, endPoint x: 191, endPoint y: 49, distance: 45.8
click at [191, 49] on p "To send an event from your code, you can use the Inngest client's send() method." at bounding box center [180, 47] width 212 height 8
drag, startPoint x: 191, startPoint y: 49, endPoint x: 227, endPoint y: 49, distance: 36.5
click at [227, 49] on p "To send an event from your code, you can use the Inngest client's send() method." at bounding box center [180, 47] width 212 height 8
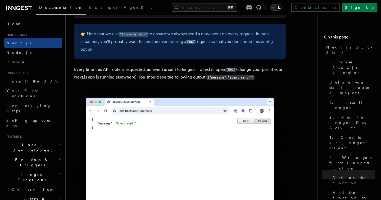
scroll to position [2986, 0]
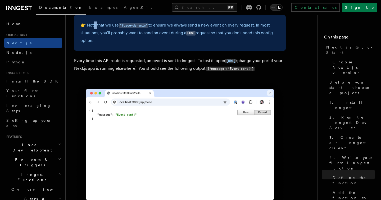
drag, startPoint x: 93, startPoint y: 27, endPoint x: 97, endPoint y: 30, distance: 4.2
click at [97, 30] on p "👉 Note that we use "force-dynamic" to ensure we always send a new event on ever…" at bounding box center [179, 32] width 199 height 23
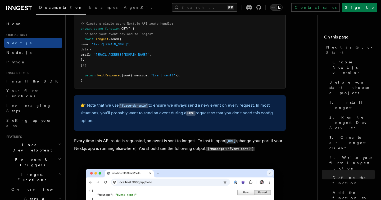
scroll to position [2927, 0]
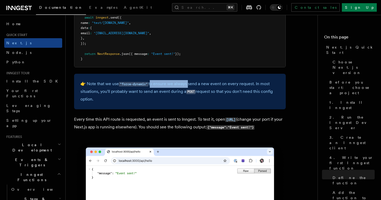
drag, startPoint x: 151, startPoint y: 88, endPoint x: 194, endPoint y: 88, distance: 43.4
click at [194, 88] on p "👉 Note that we use "force-dynamic" to ensure we always send a new event on ever…" at bounding box center [179, 91] width 199 height 23
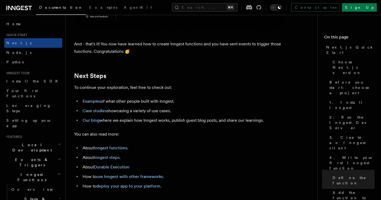
scroll to position [3329, 0]
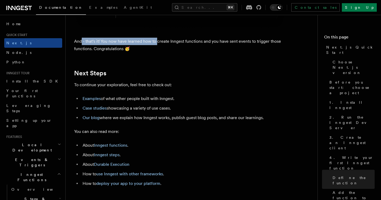
drag, startPoint x: 81, startPoint y: 51, endPoint x: 159, endPoint y: 50, distance: 77.3
click at [159, 50] on p "And - that's it! You now have learned how to create Inngest functions and you h…" at bounding box center [180, 45] width 212 height 15
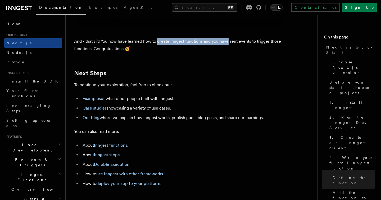
drag, startPoint x: 159, startPoint y: 50, endPoint x: 227, endPoint y: 51, distance: 68.8
click at [227, 51] on p "And - that's it! You now have learned how to create Inngest functions and you h…" at bounding box center [180, 45] width 212 height 15
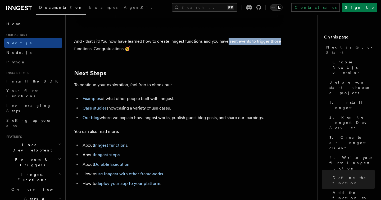
drag, startPoint x: 227, startPoint y: 51, endPoint x: 275, endPoint y: 51, distance: 47.7
click at [275, 51] on p "And - that's it! You now have learned how to create Inngest functions and you h…" at bounding box center [180, 45] width 212 height 15
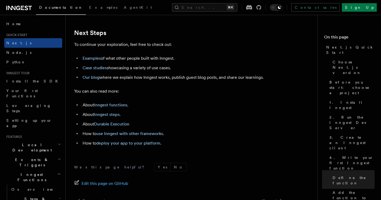
scroll to position [3388, 0]
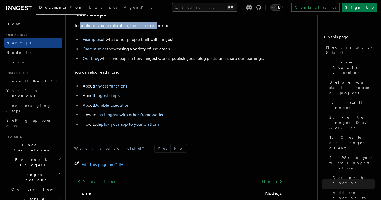
drag, startPoint x: 79, startPoint y: 36, endPoint x: 156, endPoint y: 37, distance: 76.5
click at [156, 29] on p "To continue your exploration, feel free to check out:" at bounding box center [180, 25] width 212 height 7
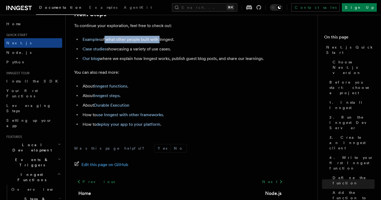
drag, startPoint x: 104, startPoint y: 51, endPoint x: 160, endPoint y: 48, distance: 56.4
click at [160, 43] on li "Examples of what other people built with Inngest." at bounding box center [183, 39] width 205 height 7
drag, startPoint x: 130, startPoint y: 58, endPoint x: 165, endPoint y: 58, distance: 35.2
click at [165, 53] on li "Case studies showcasing a variety of use cases." at bounding box center [183, 48] width 205 height 7
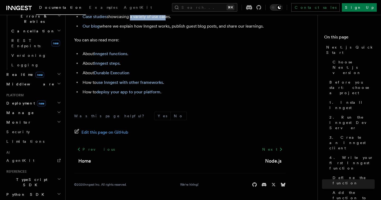
scroll to position [235, 0]
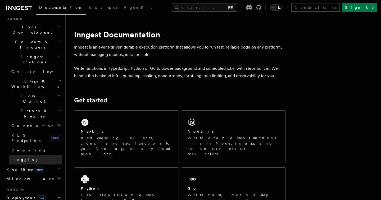
scroll to position [136, 0]
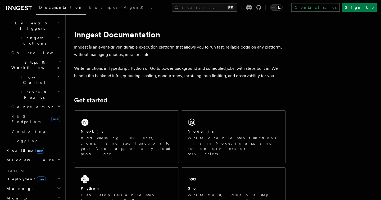
click at [35, 155] on h2 "Middleware" at bounding box center [33, 160] width 58 height 10
click at [30, 183] on h2 "Manage" at bounding box center [33, 188] width 58 height 10
click at [37, 176] on span "new" at bounding box center [41, 179] width 9 height 6
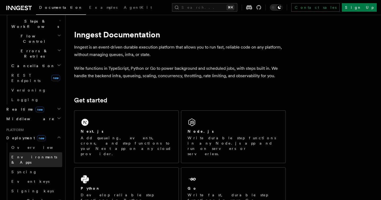
scroll to position [179, 0]
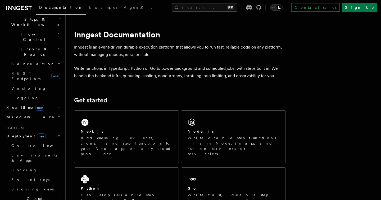
click at [34, 196] on span "Cloud Providers new" at bounding box center [34, 201] width 50 height 11
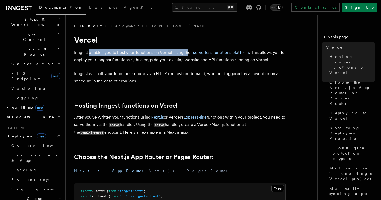
drag, startPoint x: 89, startPoint y: 52, endPoint x: 188, endPoint y: 52, distance: 99.5
click at [188, 52] on p "Inngest enables you to host your functions on Vercel using their serverless fun…" at bounding box center [180, 56] width 212 height 15
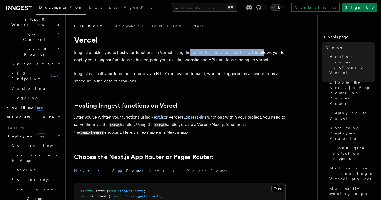
drag, startPoint x: 189, startPoint y: 53, endPoint x: 263, endPoint y: 52, distance: 74.7
click at [263, 52] on p "Inngest enables you to host your functions on Vercel using their serverless fun…" at bounding box center [180, 56] width 212 height 15
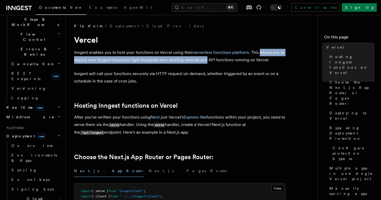
drag, startPoint x: 263, startPoint y: 52, endPoint x: 203, endPoint y: 58, distance: 60.4
click at [203, 58] on p "Inngest enables you to host your functions on Vercel using their serverless fun…" at bounding box center [180, 56] width 212 height 15
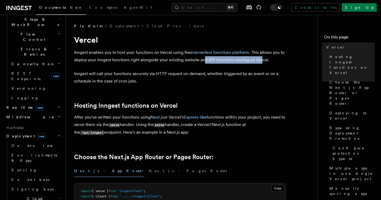
drag, startPoint x: 203, startPoint y: 58, endPoint x: 262, endPoint y: 60, distance: 58.3
click at [262, 60] on p "Inngest enables you to host your functions on Vercel using their serverless fun…" at bounding box center [180, 56] width 212 height 15
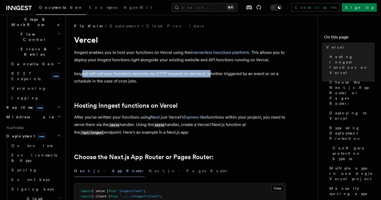
drag, startPoint x: 83, startPoint y: 74, endPoint x: 207, endPoint y: 73, distance: 124.4
click at [207, 73] on p "Inngest will call your functions securely via HTTP request on-demand, whether t…" at bounding box center [180, 77] width 212 height 15
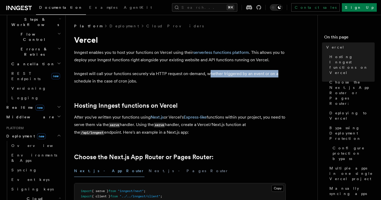
drag, startPoint x: 207, startPoint y: 73, endPoint x: 275, endPoint y: 73, distance: 67.8
click at [275, 73] on p "Inngest will call your functions securely via HTTP request on-demand, whether t…" at bounding box center [180, 77] width 212 height 15
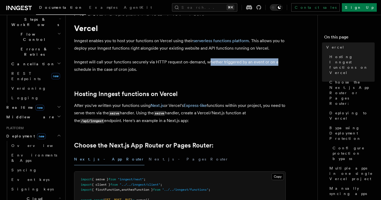
scroll to position [15, 0]
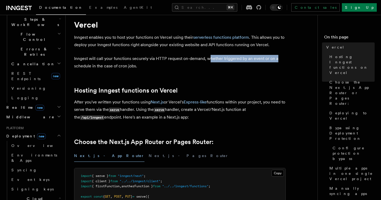
click at [238, 89] on h2 "Hosting Inngest functions on Vercel" at bounding box center [180, 90] width 212 height 7
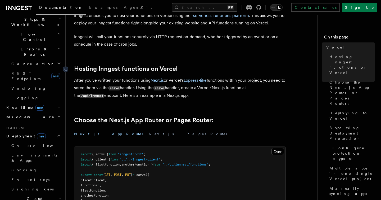
scroll to position [46, 0]
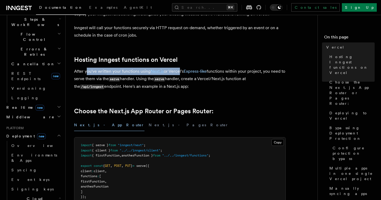
drag, startPoint x: 88, startPoint y: 72, endPoint x: 177, endPoint y: 68, distance: 89.6
click at [177, 68] on p "After you've written your functions using Next.js or Vercel's Express-like func…" at bounding box center [180, 79] width 212 height 23
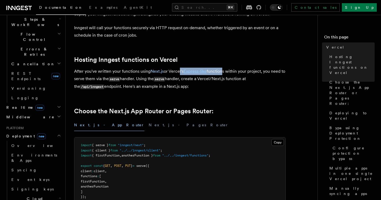
drag, startPoint x: 177, startPoint y: 68, endPoint x: 223, endPoint y: 69, distance: 45.5
click at [223, 69] on p "After you've written your functions using Next.js or Vercel's Express-like func…" at bounding box center [180, 79] width 212 height 23
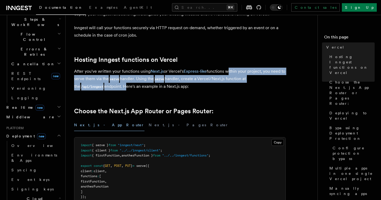
drag, startPoint x: 230, startPoint y: 70, endPoint x: 118, endPoint y: 84, distance: 112.0
click at [118, 84] on p "After you've written your functions using Next.js or Vercel's Express-like func…" at bounding box center [180, 79] width 212 height 23
click at [99, 79] on p "After you've written your functions using Next.js or Vercel's Express-like func…" at bounding box center [180, 79] width 212 height 23
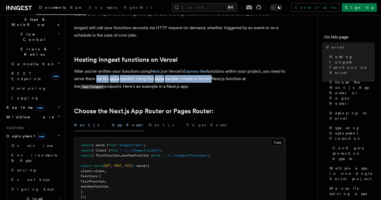
drag, startPoint x: 99, startPoint y: 79, endPoint x: 216, endPoint y: 78, distance: 117.0
click at [216, 78] on p "After you've written your functions using Next.js or Vercel's Express-like func…" at bounding box center [180, 79] width 212 height 23
click at [200, 78] on p "After you've written your functions using Next.js or Vercel's Express-like func…" at bounding box center [180, 79] width 212 height 23
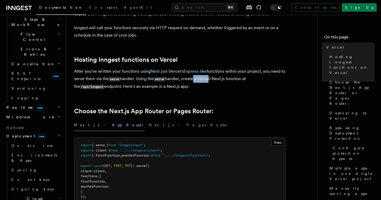
drag, startPoint x: 200, startPoint y: 78, endPoint x: 218, endPoint y: 76, distance: 18.9
click at [218, 76] on p "After you've written your functions using Next.js or Vercel's Express-like func…" at bounding box center [180, 79] width 212 height 23
click at [147, 87] on p "After you've written your functions using Next.js or Vercel's Express-like func…" at bounding box center [180, 79] width 212 height 23
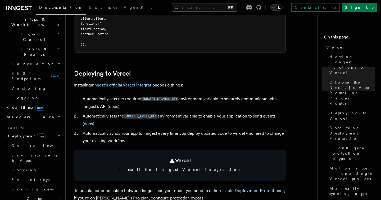
scroll to position [209, 0]
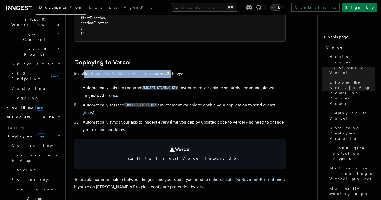
drag, startPoint x: 84, startPoint y: 75, endPoint x: 170, endPoint y: 71, distance: 86.7
click at [170, 71] on p "Installing Inngest's official Vercel integration does 3 things:" at bounding box center [180, 73] width 212 height 7
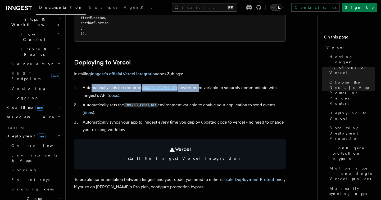
drag, startPoint x: 92, startPoint y: 89, endPoint x: 199, endPoint y: 88, distance: 106.7
click at [199, 88] on li "Automatically sets the required INNGEST_SIGNING_KEY environment variable to sec…" at bounding box center [183, 91] width 205 height 15
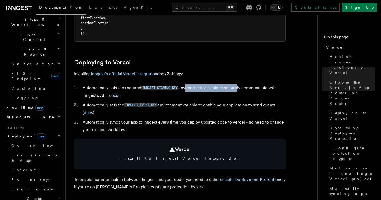
drag, startPoint x: 187, startPoint y: 89, endPoint x: 236, endPoint y: 90, distance: 49.2
click at [236, 90] on li "Automatically sets the required INNGEST_SIGNING_KEY environment variable to sec…" at bounding box center [183, 91] width 205 height 15
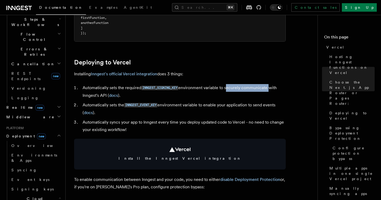
drag, startPoint x: 236, startPoint y: 90, endPoint x: 257, endPoint y: 88, distance: 21.2
click at [257, 88] on li "Automatically sets the required INNGEST_SIGNING_KEY environment variable to sec…" at bounding box center [183, 91] width 205 height 15
click at [183, 95] on li "Automatically sets the required INNGEST_SIGNING_KEY environment variable to sec…" at bounding box center [183, 91] width 205 height 15
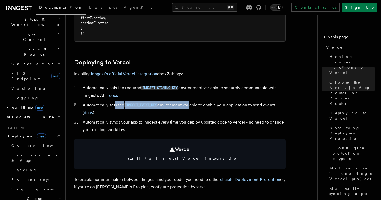
drag, startPoint x: 115, startPoint y: 104, endPoint x: 193, endPoint y: 106, distance: 78.1
click at [193, 106] on li "Automatically sets the INNGEST_EVENT_KEY environment variable to enable your ap…" at bounding box center [183, 108] width 205 height 15
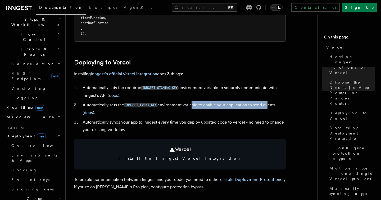
drag, startPoint x: 193, startPoint y: 106, endPoint x: 269, endPoint y: 105, distance: 76.2
click at [269, 105] on li "Automatically sets the INNGEST_EVENT_KEY environment variable to enable your ap…" at bounding box center [183, 108] width 205 height 15
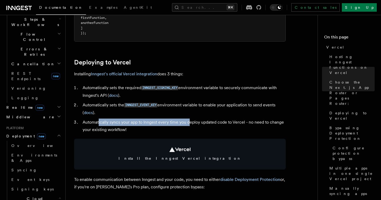
drag, startPoint x: 99, startPoint y: 123, endPoint x: 188, endPoint y: 121, distance: 89.5
click at [188, 121] on li "Automatically syncs your app to Inngest every time you deploy updated code to V…" at bounding box center [183, 125] width 205 height 15
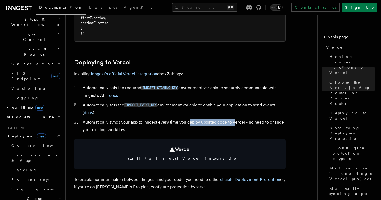
drag, startPoint x: 188, startPoint y: 121, endPoint x: 236, endPoint y: 122, distance: 47.1
click at [236, 122] on li "Automatically syncs your app to Inngest every time you deploy updated code to V…" at bounding box center [183, 125] width 205 height 15
click at [222, 122] on li "Automatically syncs your app to Inngest every time you deploy updated code to V…" at bounding box center [183, 125] width 205 height 15
drag, startPoint x: 222, startPoint y: 122, endPoint x: 241, endPoint y: 121, distance: 19.3
click at [241, 121] on li "Automatically syncs your app to Inngest every time you deploy updated code to V…" at bounding box center [183, 125] width 205 height 15
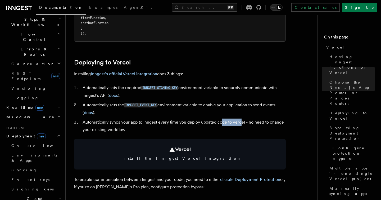
click at [268, 110] on li "Automatically sets the INNGEST_EVENT_KEY environment variable to enable your ap…" at bounding box center [183, 108] width 205 height 15
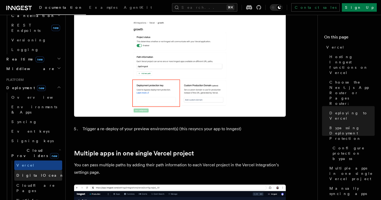
scroll to position [229, 0]
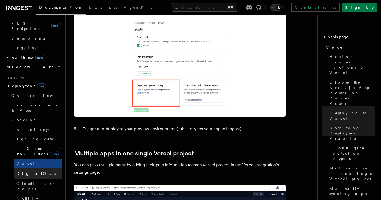
click at [30, 171] on span "DigitalOcean" at bounding box center [40, 173] width 48 height 4
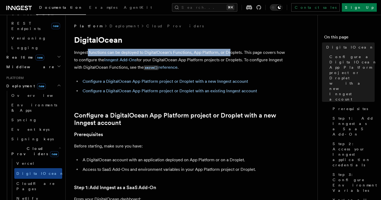
drag, startPoint x: 88, startPoint y: 51, endPoint x: 230, endPoint y: 50, distance: 141.6
click at [230, 50] on p "Inngest functions can be deployed to DigitalOcean's Functions, App Platform, or…" at bounding box center [180, 60] width 212 height 23
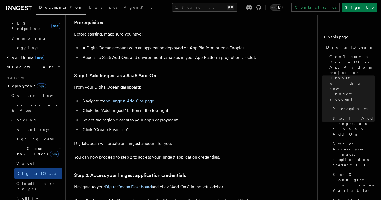
scroll to position [113, 0]
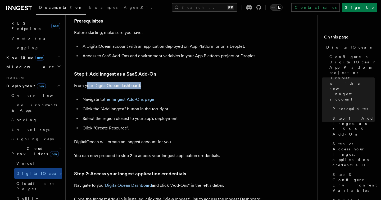
drag, startPoint x: 86, startPoint y: 87, endPoint x: 151, endPoint y: 83, distance: 64.7
click at [151, 83] on p "From your DigitalOcean dashboard:" at bounding box center [180, 85] width 212 height 7
click at [176, 106] on li "Click the "Add Inngest" button in the top-right." at bounding box center [183, 108] width 205 height 7
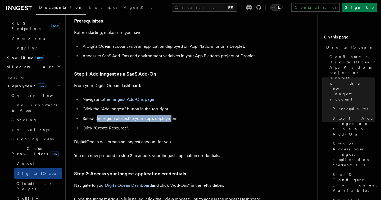
drag, startPoint x: 98, startPoint y: 118, endPoint x: 171, endPoint y: 117, distance: 73.6
click at [171, 117] on li "Select the region closest to your app's deployment." at bounding box center [183, 118] width 205 height 7
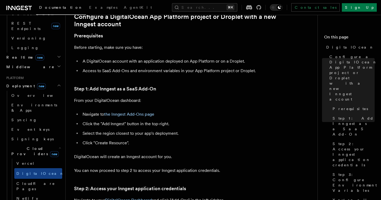
scroll to position [97, 0]
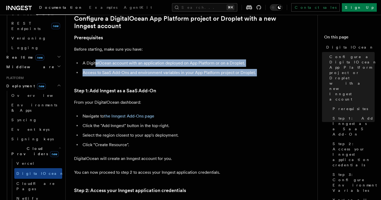
drag, startPoint x: 96, startPoint y: 63, endPoint x: 222, endPoint y: 95, distance: 129.5
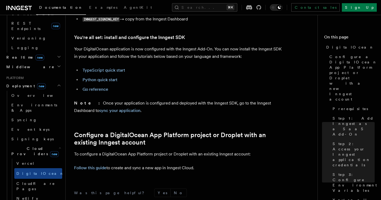
scroll to position [500, 0]
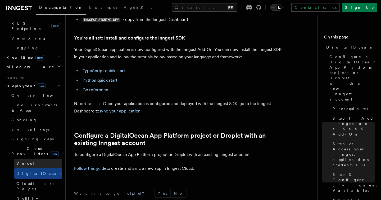
click at [32, 158] on link "Vercel" at bounding box center [38, 163] width 48 height 10
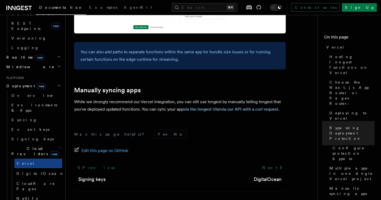
scroll to position [912, 0]
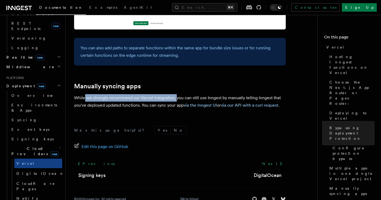
drag, startPoint x: 84, startPoint y: 83, endPoint x: 176, endPoint y: 82, distance: 91.6
click at [176, 94] on p "While we strongly recommend our Vercel integration, you can still use Inngest b…" at bounding box center [180, 101] width 212 height 15
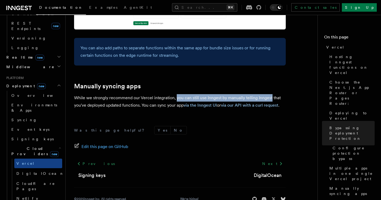
drag, startPoint x: 176, startPoint y: 82, endPoint x: 262, endPoint y: 80, distance: 86.6
click at [262, 94] on p "While we strongly recommend our Vercel integration, you can still use Inngest b…" at bounding box center [180, 101] width 212 height 15
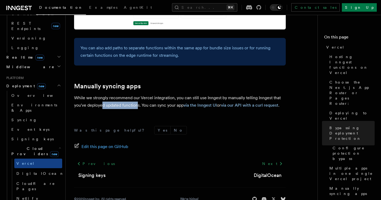
drag, startPoint x: 103, startPoint y: 90, endPoint x: 143, endPoint y: 90, distance: 40.2
click at [143, 94] on p "While we strongly recommend our Vercel integration, you can still use Inngest b…" at bounding box center [180, 101] width 212 height 15
drag, startPoint x: 143, startPoint y: 90, endPoint x: 163, endPoint y: 91, distance: 20.1
click at [163, 94] on p "While we strongly recommend our Vercel integration, you can still use Inngest b…" at bounding box center [180, 101] width 212 height 15
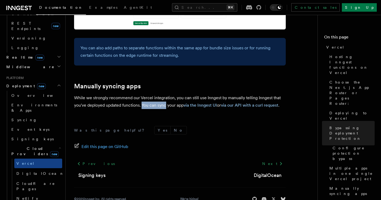
click at [163, 94] on p "While we strongly recommend our Vercel integration, you can still use Inngest b…" at bounding box center [180, 101] width 212 height 15
drag, startPoint x: 163, startPoint y: 91, endPoint x: 179, endPoint y: 92, distance: 16.5
click at [179, 94] on p "While we strongly recommend our Vercel integration, you can still use Inngest b…" at bounding box center [180, 101] width 212 height 15
click at [27, 196] on span "Netlify" at bounding box center [27, 198] width 22 height 4
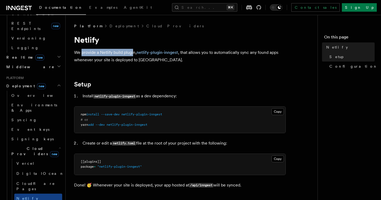
drag, startPoint x: 83, startPoint y: 50, endPoint x: 133, endPoint y: 51, distance: 50.3
click at [133, 51] on p "We provide a Netlify build plugin, netlify-plugin-inngest , that allows you to …" at bounding box center [180, 56] width 212 height 15
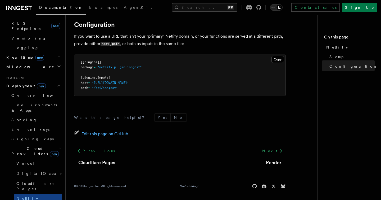
scroll to position [187, 0]
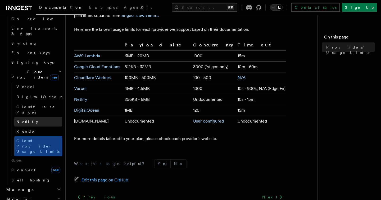
scroll to position [312, 0]
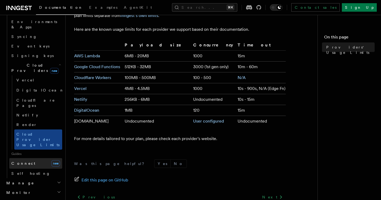
click at [39, 158] on link "Connect new" at bounding box center [35, 163] width 53 height 11
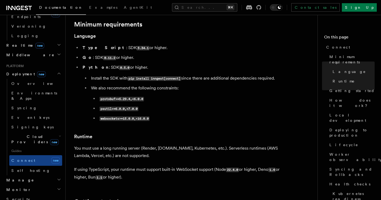
scroll to position [241, 0]
click at [42, 166] on link "Self hosting" at bounding box center [35, 171] width 53 height 10
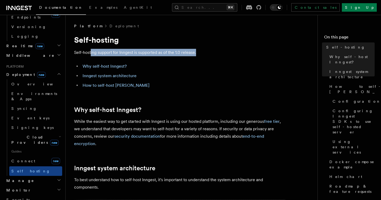
drag, startPoint x: 91, startPoint y: 52, endPoint x: 177, endPoint y: 56, distance: 86.2
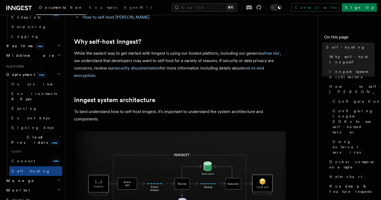
scroll to position [75, 0]
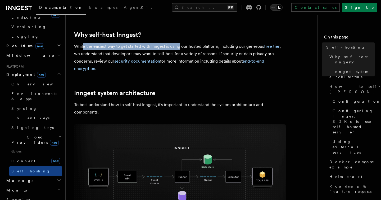
drag, startPoint x: 82, startPoint y: 46, endPoint x: 185, endPoint y: 45, distance: 102.2
click at [185, 45] on p "While the easiest way to get started with Inngest is using our hosted platform,…" at bounding box center [180, 58] width 212 height 30
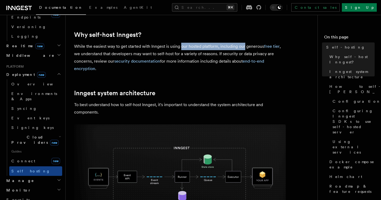
drag, startPoint x: 185, startPoint y: 45, endPoint x: 241, endPoint y: 47, distance: 56.2
click at [241, 47] on p "While the easiest way to get started with Inngest is using our hosted platform,…" at bounding box center [180, 58] width 212 height 30
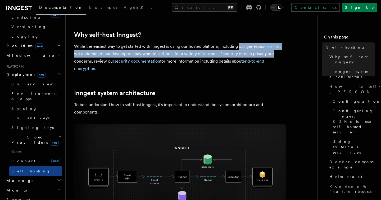
drag, startPoint x: 241, startPoint y: 47, endPoint x: 286, endPoint y: 50, distance: 45.3
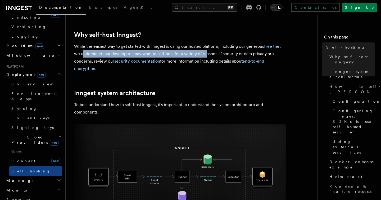
drag, startPoint x: 84, startPoint y: 55, endPoint x: 209, endPoint y: 55, distance: 125.0
click at [209, 55] on p "While the easiest way to get started with Inngest is using our hosted platform,…" at bounding box center [180, 58] width 212 height 30
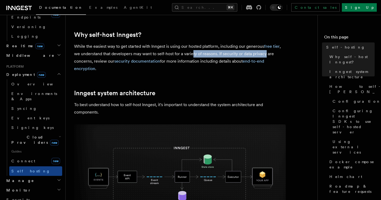
drag, startPoint x: 193, startPoint y: 53, endPoint x: 266, endPoint y: 56, distance: 72.9
click at [266, 56] on p "While the easiest way to get started with Inngest is using our hosted platform,…" at bounding box center [180, 58] width 212 height 30
drag, startPoint x: 266, startPoint y: 56, endPoint x: 277, endPoint y: 56, distance: 11.4
click at [277, 56] on p "While the easiest way to get started with Inngest is using our hosted platform,…" at bounding box center [180, 58] width 212 height 30
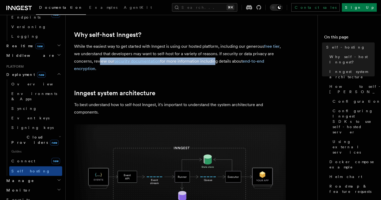
drag, startPoint x: 99, startPoint y: 62, endPoint x: 213, endPoint y: 60, distance: 114.1
click at [213, 60] on p "While the easiest way to get started with Inngest is using our hosted platform,…" at bounding box center [180, 58] width 212 height 30
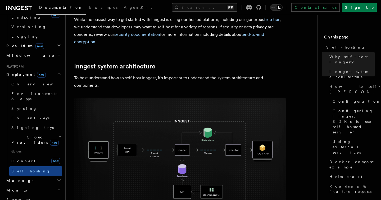
scroll to position [103, 0]
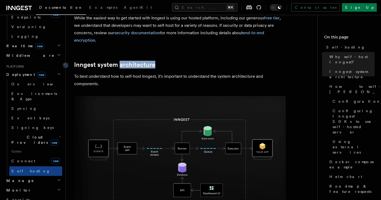
drag, startPoint x: 167, startPoint y: 64, endPoint x: 121, endPoint y: 64, distance: 46.3
click at [121, 64] on h2 "Inngest system architecture" at bounding box center [180, 64] width 212 height 7
click at [121, 64] on link "Inngest system architecture" at bounding box center [114, 64] width 81 height 7
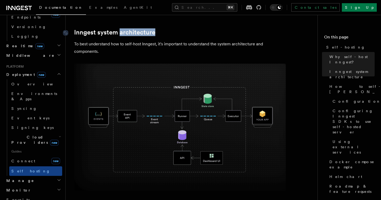
scroll to position [139, 0]
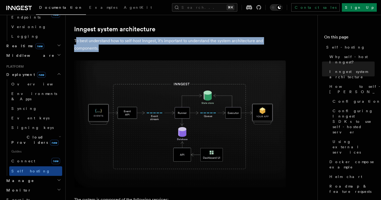
drag, startPoint x: 76, startPoint y: 43, endPoint x: 167, endPoint y: 44, distance: 90.6
click at [167, 44] on p "To best understand how to self-host Inngest, it's important to understand the s…" at bounding box center [180, 44] width 212 height 15
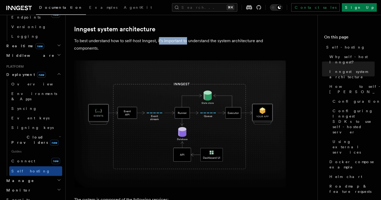
drag, startPoint x: 160, startPoint y: 41, endPoint x: 187, endPoint y: 44, distance: 27.2
click at [187, 44] on p "To best understand how to self-host Inngest, it's important to understand the s…" at bounding box center [180, 44] width 212 height 15
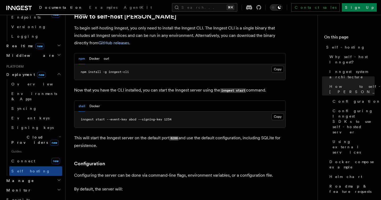
scroll to position [543, 0]
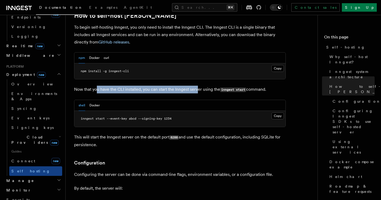
drag, startPoint x: 97, startPoint y: 75, endPoint x: 199, endPoint y: 76, distance: 101.9
click at [199, 86] on p "Now that you have the CLI installed, you can start the Inngest server using the…" at bounding box center [180, 90] width 212 height 8
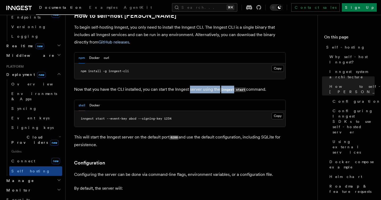
drag, startPoint x: 199, startPoint y: 76, endPoint x: 227, endPoint y: 77, distance: 27.5
click at [227, 86] on p "Now that you have the CLI installed, you can start the Inngest server using the…" at bounding box center [180, 90] width 212 height 8
click at [227, 87] on code "inngest start" at bounding box center [233, 89] width 26 height 5
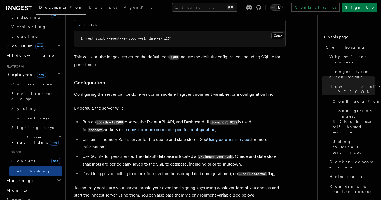
scroll to position [623, 0]
drag, startPoint x: 129, startPoint y: 43, endPoint x: 188, endPoint y: 43, distance: 58.8
click at [188, 53] on p "This will start the Inngest server on the default port 8288 and use the default…" at bounding box center [180, 60] width 212 height 15
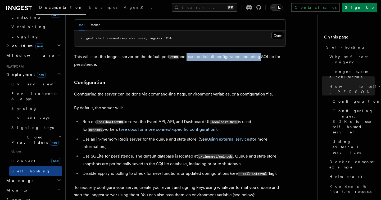
drag, startPoint x: 188, startPoint y: 43, endPoint x: 245, endPoint y: 44, distance: 57.5
click at [245, 53] on p "This will start the Inngest server on the default port 8288 and use the default…" at bounding box center [180, 60] width 212 height 15
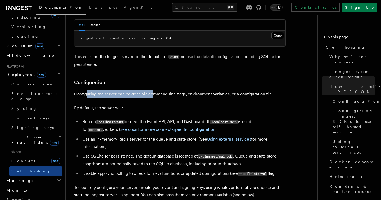
drag, startPoint x: 88, startPoint y: 78, endPoint x: 152, endPoint y: 81, distance: 63.9
click at [152, 90] on p "Configuring the server can be done via command-line flags, environment variable…" at bounding box center [180, 93] width 212 height 7
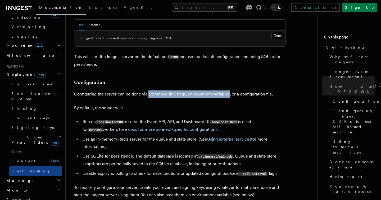
drag, startPoint x: 152, startPoint y: 81, endPoint x: 226, endPoint y: 80, distance: 74.7
click at [226, 90] on p "Configuring the server can be done via command-line flags, environment variable…" at bounding box center [180, 93] width 212 height 7
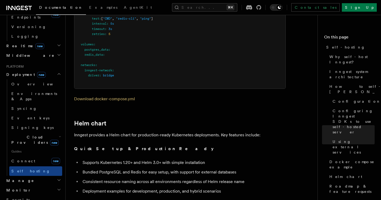
scroll to position [1723, 0]
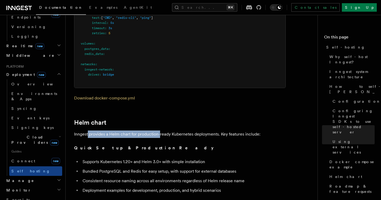
drag, startPoint x: 88, startPoint y: 123, endPoint x: 171, endPoint y: 121, distance: 82.9
click at [171, 130] on p "Inngest provides a Helm chart for production-ready Kubernetes deployments. Key …" at bounding box center [180, 133] width 212 height 7
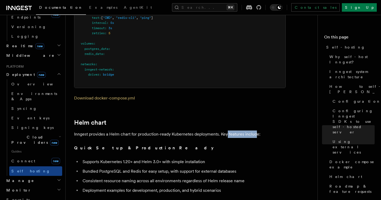
drag, startPoint x: 226, startPoint y: 120, endPoint x: 271, endPoint y: 122, distance: 44.5
click at [271, 130] on p "Inngest provides a Helm chart for production-ready Kubernetes deployments. Key …" at bounding box center [180, 133] width 212 height 7
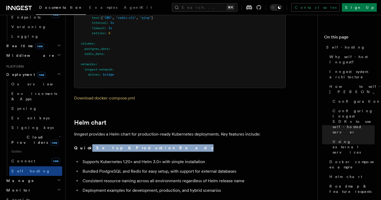
drag, startPoint x: 86, startPoint y: 135, endPoint x: 160, endPoint y: 135, distance: 74.1
click at [160, 144] on p "Quick Setup & Production Ready" at bounding box center [180, 147] width 212 height 7
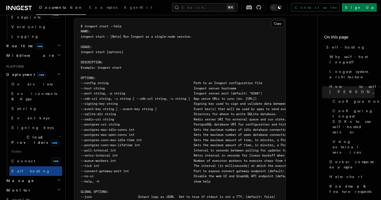
scroll to position [922, 0]
